Goal: Task Accomplishment & Management: Manage account settings

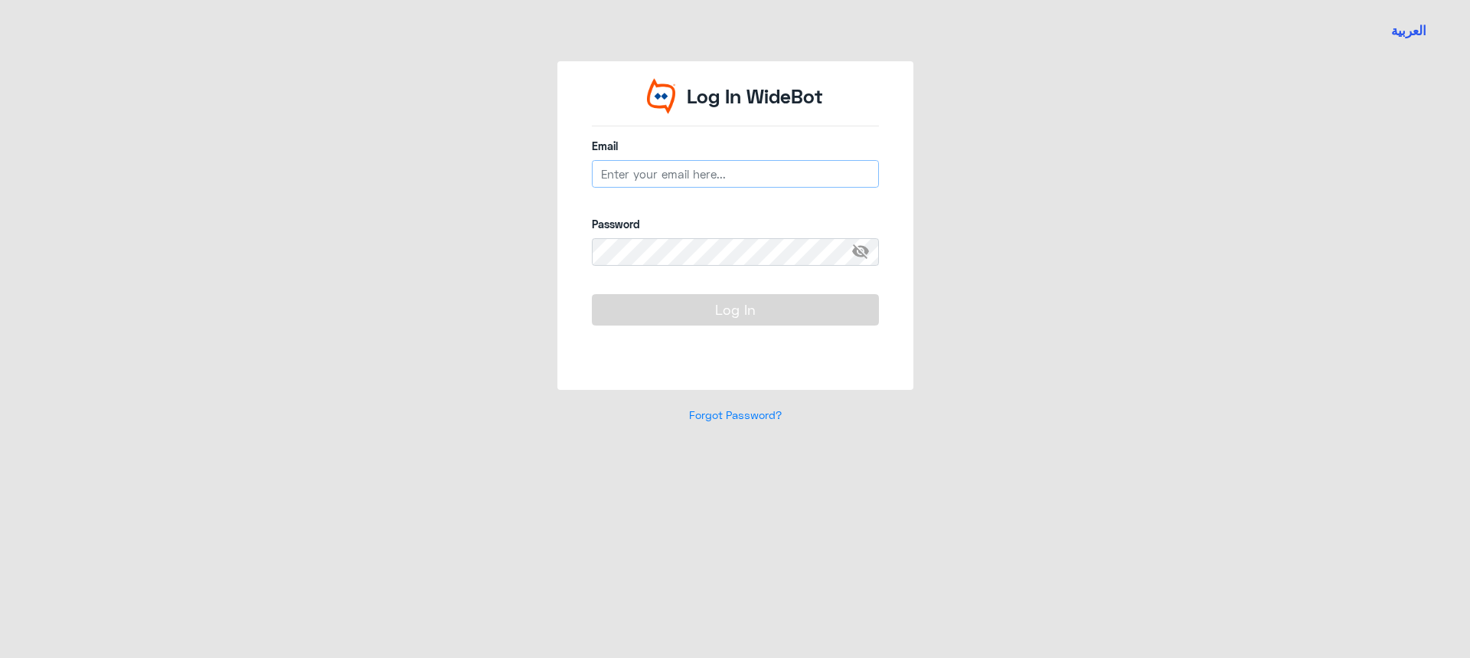
click at [676, 184] on input "email" at bounding box center [735, 174] width 287 height 28
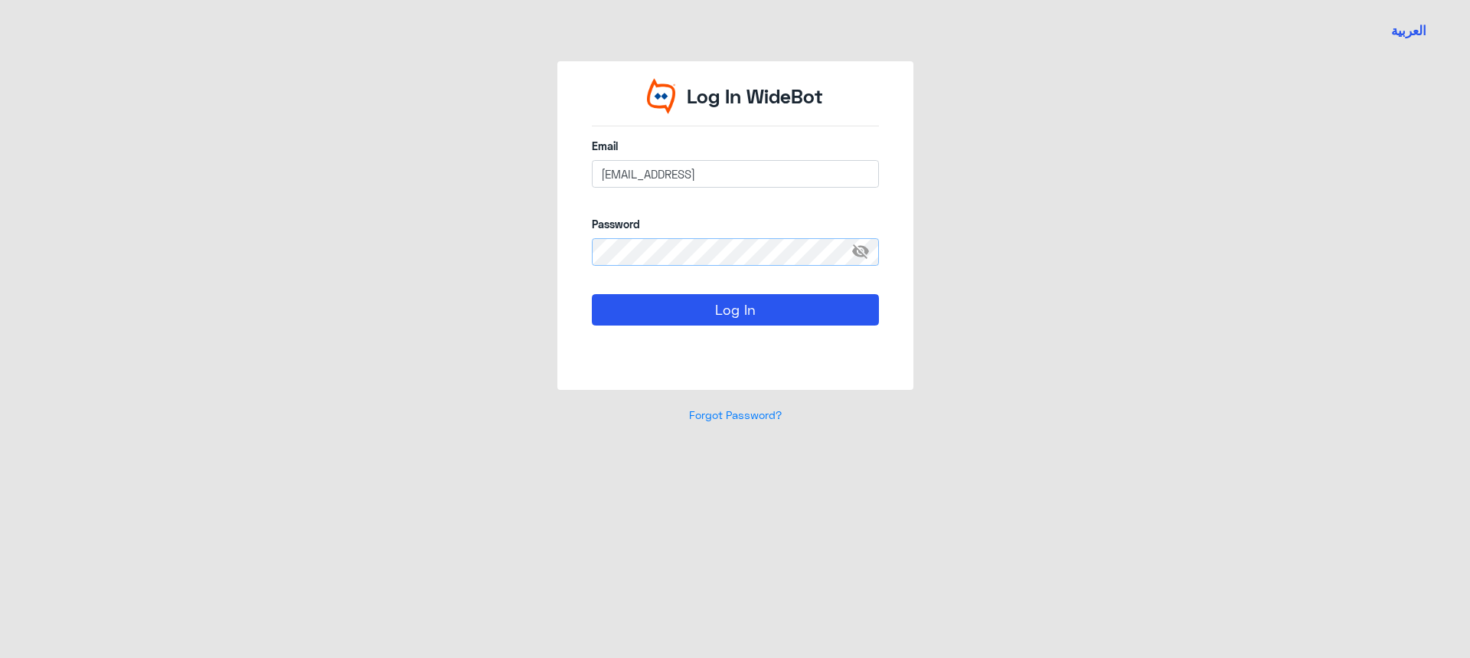
click at [592, 294] on button "Log In" at bounding box center [735, 309] width 287 height 31
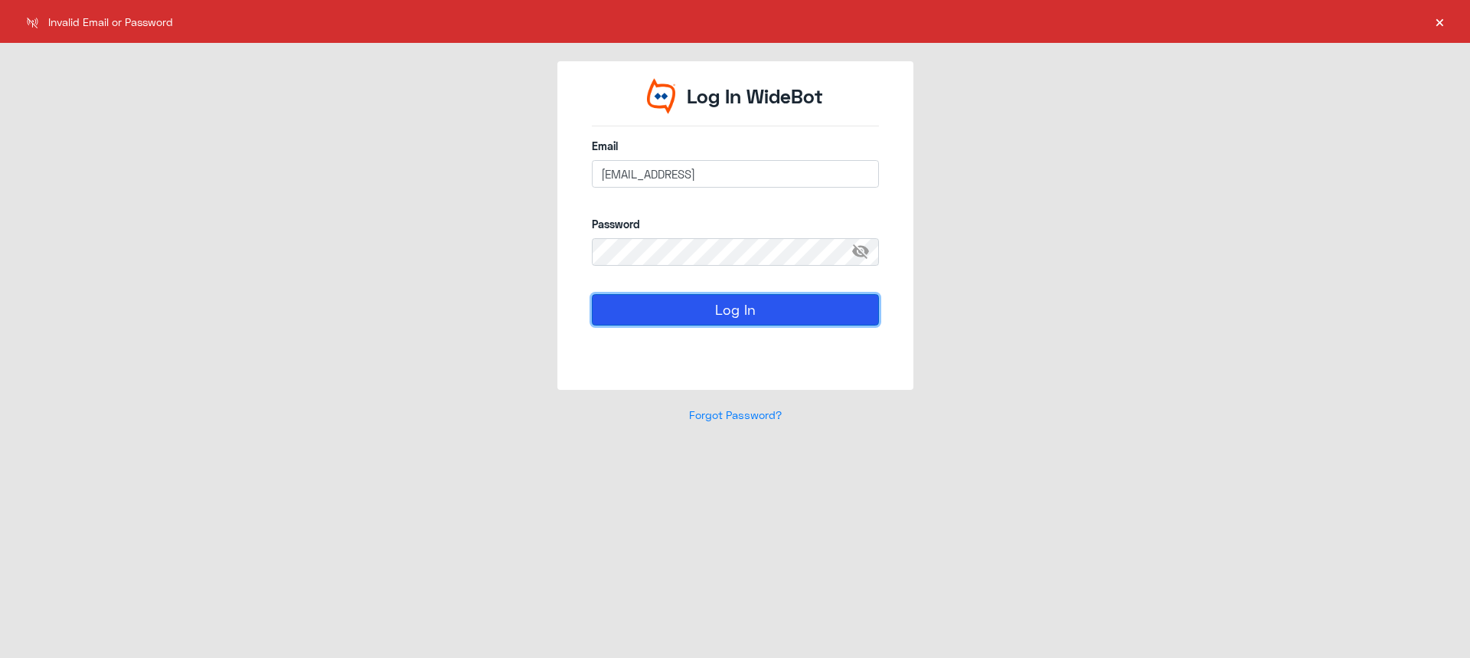
click at [722, 323] on button "Log In" at bounding box center [735, 309] width 287 height 31
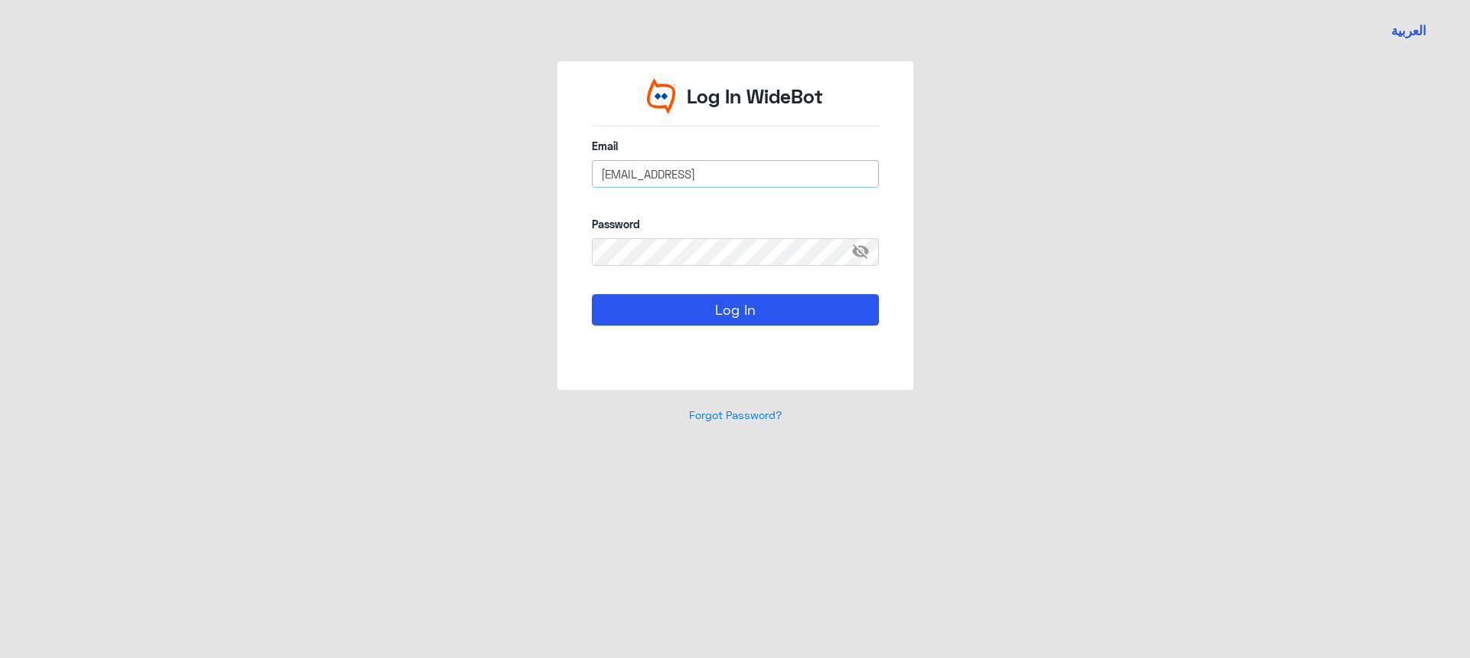
click at [766, 179] on input "[EMAIL_ADDRESS]" at bounding box center [735, 174] width 287 height 28
drag, startPoint x: 768, startPoint y: 178, endPoint x: 775, endPoint y: 178, distance: 7.7
click at [775, 178] on input "[EMAIL_ADDRESS]" at bounding box center [735, 174] width 287 height 28
type input "[EMAIL_ADDRESS][DOMAIN_NAME]"
click at [725, 315] on button "Log In" at bounding box center [735, 309] width 287 height 31
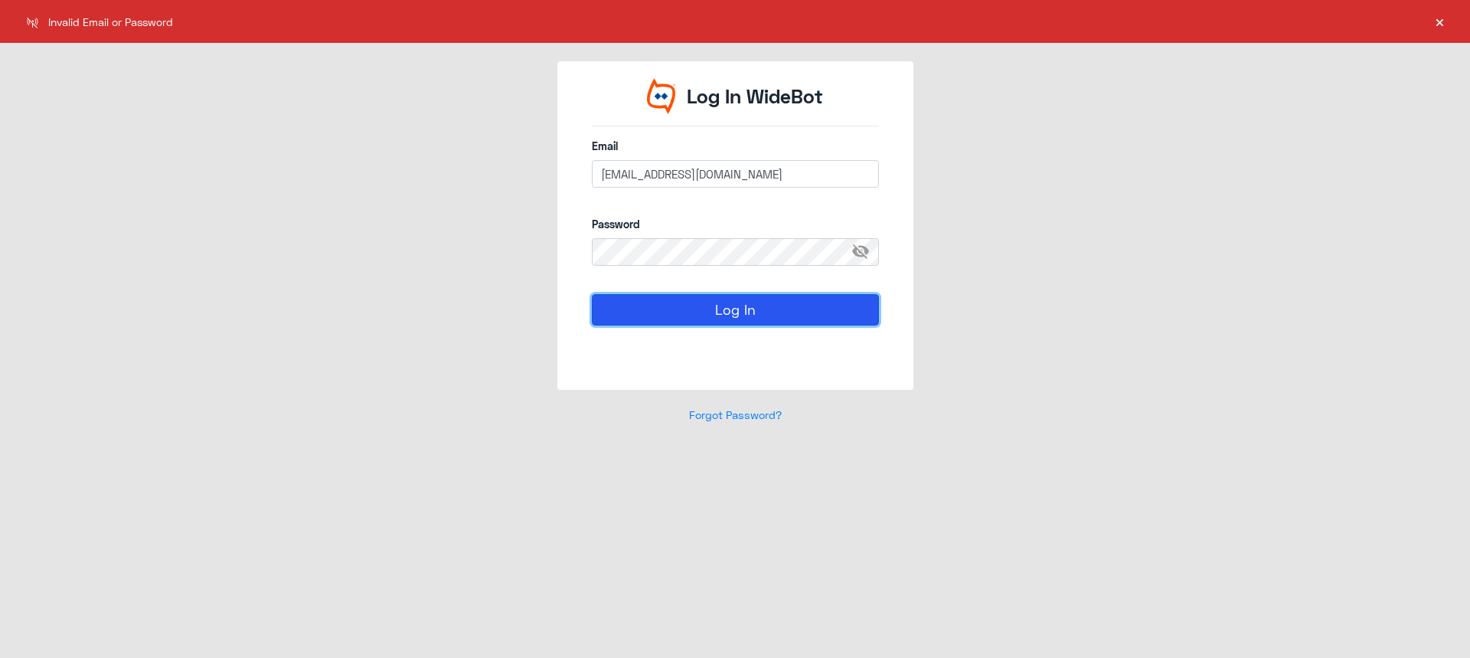
click at [725, 315] on button "Log In" at bounding box center [735, 309] width 287 height 31
click at [855, 251] on span "visibility_off" at bounding box center [865, 252] width 28 height 28
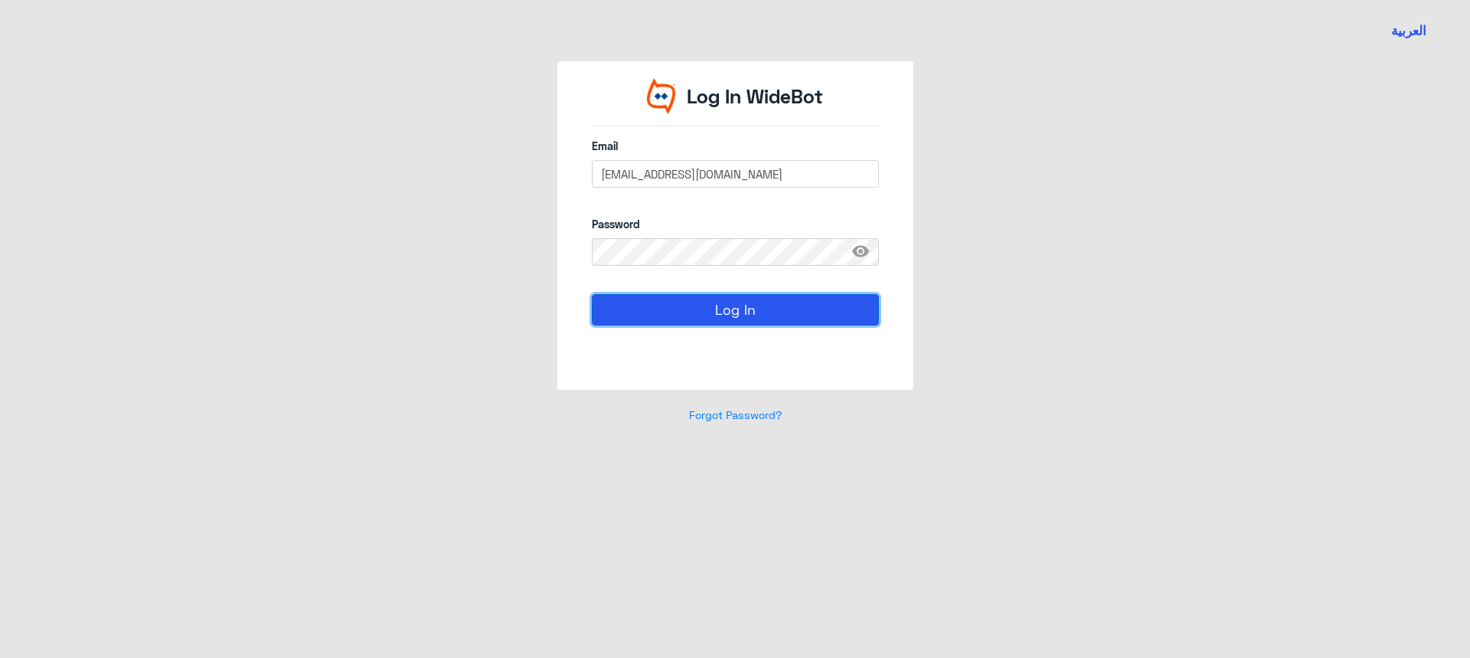
click at [713, 302] on button "Log In" at bounding box center [735, 309] width 287 height 31
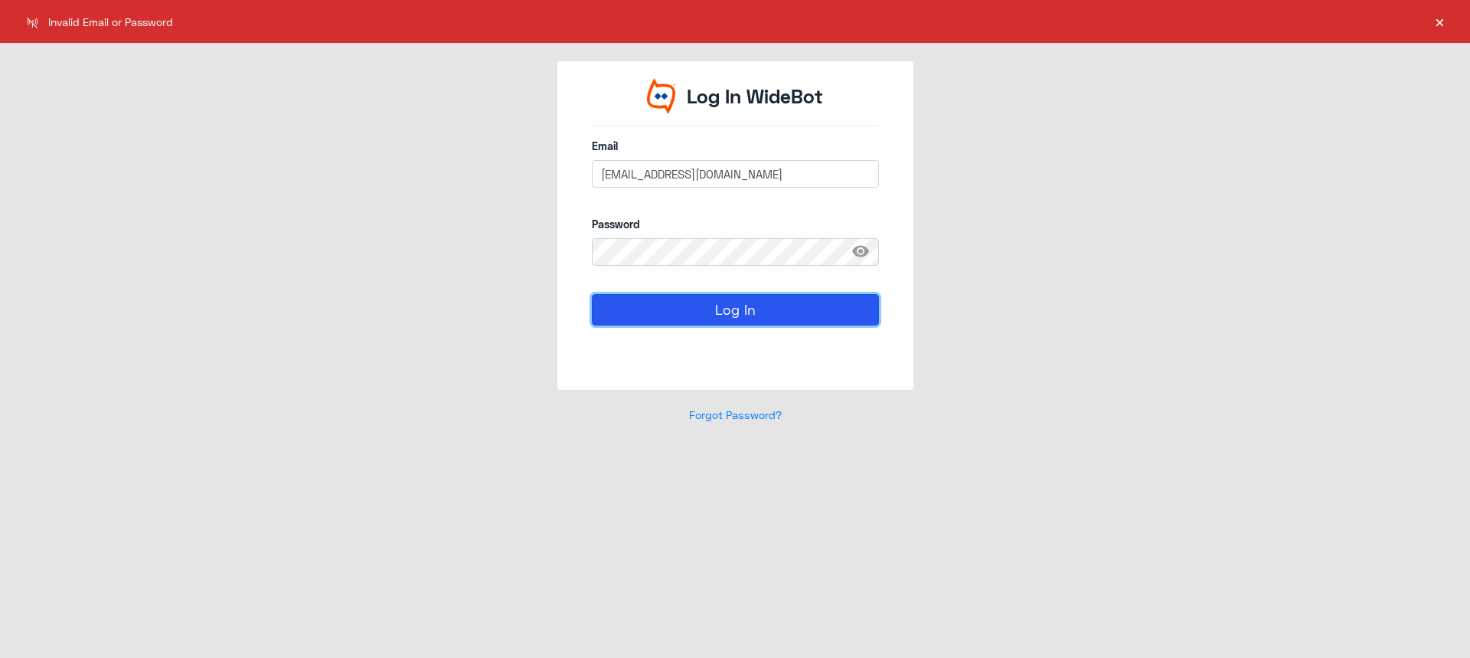
click at [681, 314] on button "Log In" at bounding box center [735, 309] width 287 height 31
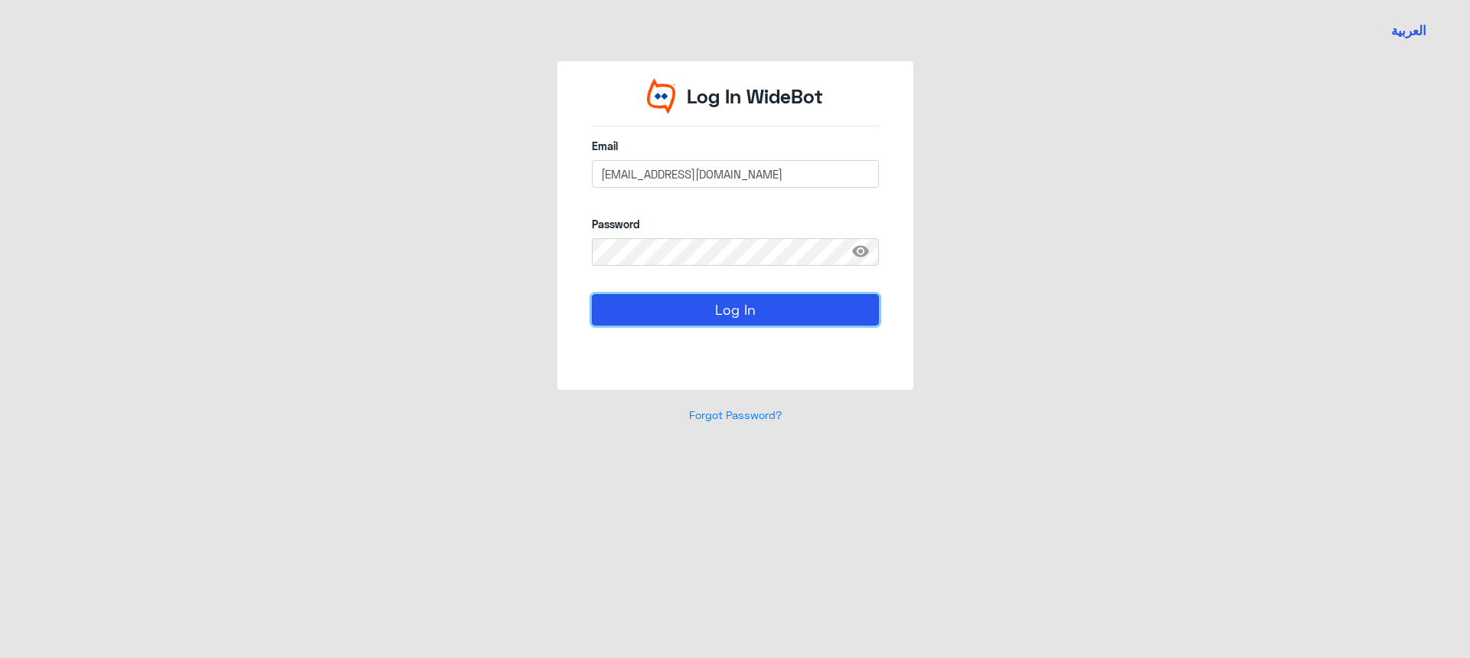
click at [718, 305] on button "Log In" at bounding box center [735, 309] width 287 height 31
